Goal: Task Accomplishment & Management: Manage account settings

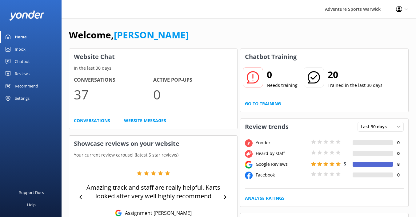
scroll to position [14, 0]
click at [22, 71] on div "Reviews" at bounding box center [22, 74] width 15 height 12
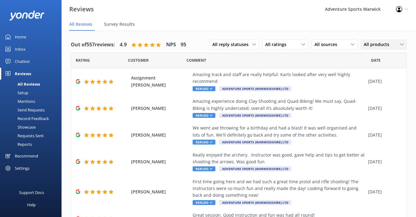
click at [391, 42] on span "All products" at bounding box center [378, 44] width 29 height 7
click at [358, 25] on nav "All Reviews Survey Results" at bounding box center [239, 24] width 354 height 12
click at [122, 24] on span "Survey Results" at bounding box center [119, 24] width 31 height 6
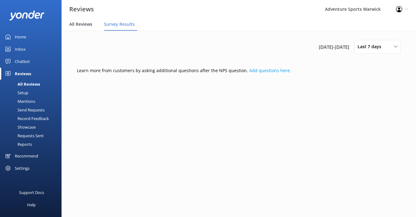
click at [82, 26] on span "All Reviews" at bounding box center [80, 24] width 23 height 6
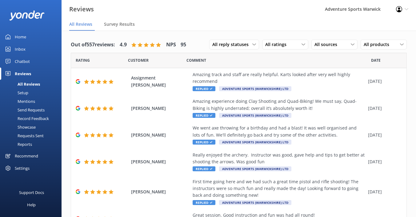
click at [24, 94] on div "Setup" at bounding box center [16, 93] width 25 height 9
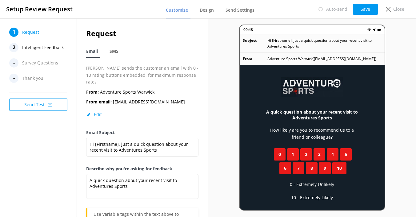
click at [50, 68] on nav "1 Request 2 Intelligent Feedback - Survey Questions - Thank you" at bounding box center [40, 55] width 62 height 55
click at [47, 64] on span "Survey Questions" at bounding box center [40, 62] width 36 height 9
click at [15, 64] on div "-" at bounding box center [13, 62] width 9 height 9
click at [114, 50] on span "SMS" at bounding box center [113, 51] width 9 height 6
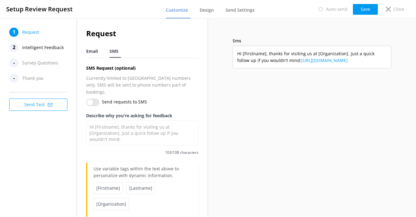
click at [93, 53] on span "Email" at bounding box center [92, 51] width 12 height 6
type textarea "A quick question about your recent visit to Adventures Sports"
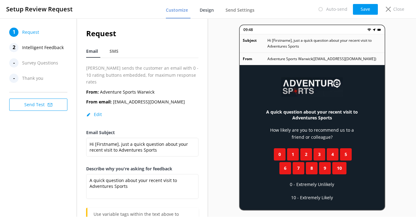
click at [208, 12] on span "Design" at bounding box center [207, 10] width 14 height 6
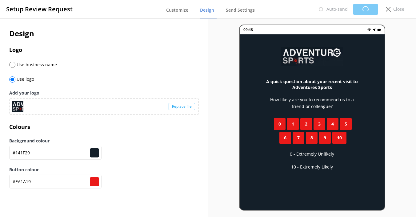
type input "#141f29"
type input "#ea1a19"
click at [244, 10] on span "Send Settings" at bounding box center [239, 10] width 29 height 6
type input "#141f29"
type input "#ea1a19"
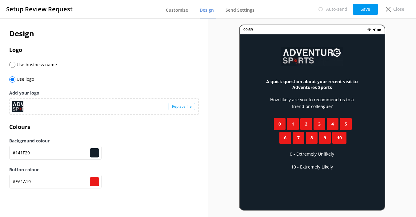
type input "#141f29"
type input "#ea1a19"
type input "#141f29"
type input "#ea1a19"
click at [395, 10] on p "Close" at bounding box center [398, 9] width 11 height 7
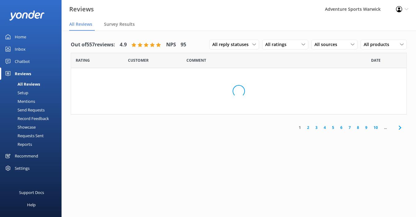
click at [19, 39] on div "Home" at bounding box center [20, 37] width 11 height 12
